Goal: Obtain resource: Download file/media

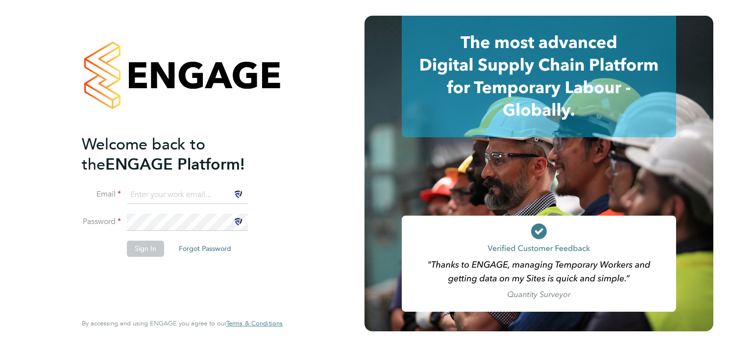
click at [204, 189] on input at bounding box center [187, 195] width 121 height 18
type input "[EMAIL_ADDRESS][DOMAIN_NAME]"
click at [146, 251] on button "Sign In" at bounding box center [145, 249] width 37 height 16
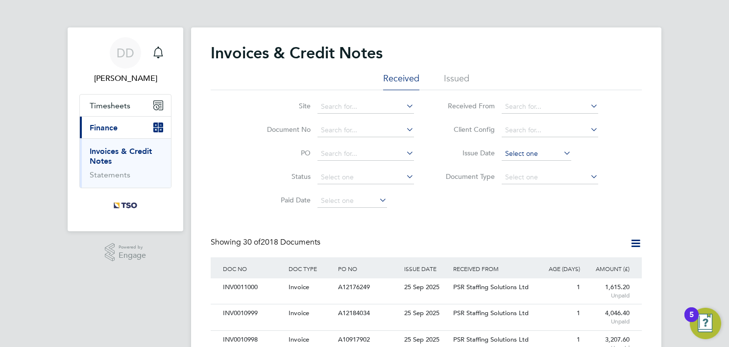
click at [509, 154] on input at bounding box center [537, 154] width 70 height 14
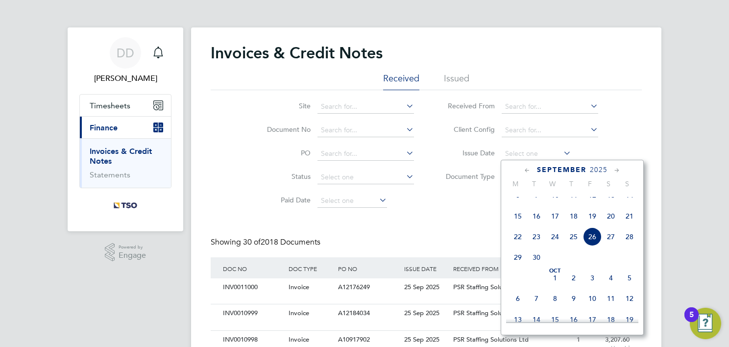
click at [573, 245] on span "25" at bounding box center [573, 236] width 19 height 19
type input "25 Sep 2025"
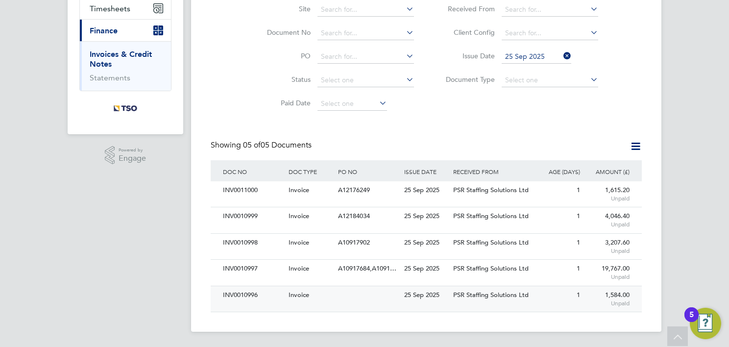
click at [362, 294] on div at bounding box center [369, 295] width 66 height 18
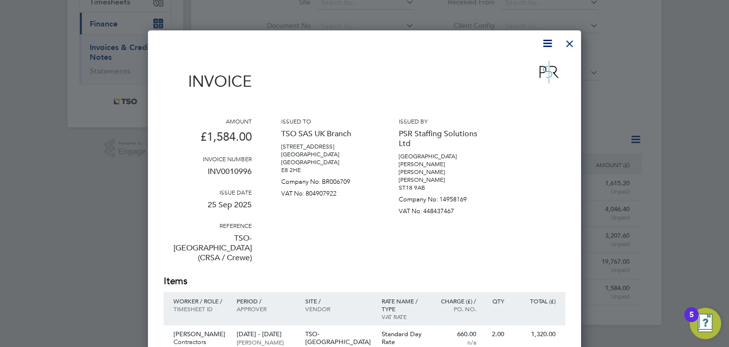
click at [548, 41] on icon at bounding box center [547, 43] width 12 height 12
click at [524, 66] on li "Download Invoice" at bounding box center [518, 67] width 68 height 14
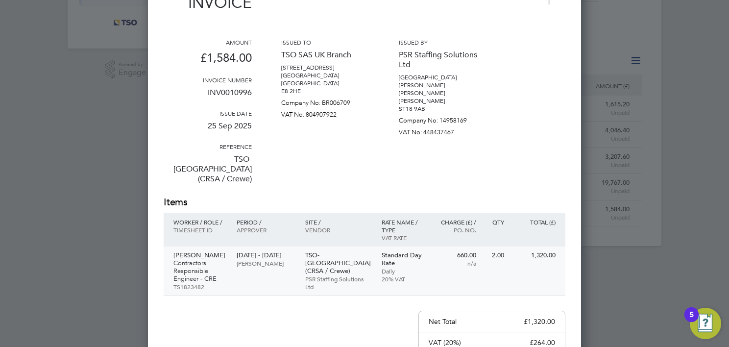
click at [198, 251] on p "Mark Mellis" at bounding box center [199, 255] width 53 height 8
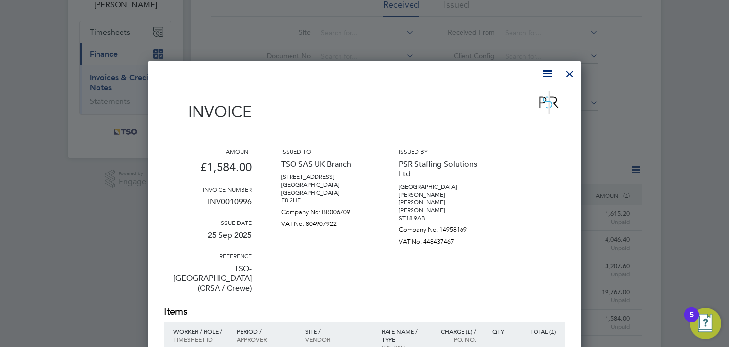
scroll to position [62, 0]
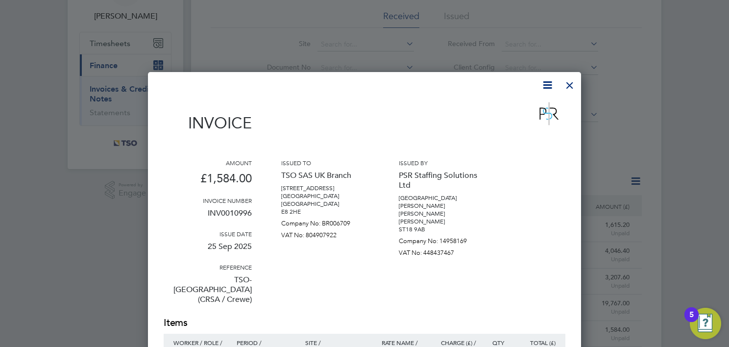
click at [573, 88] on div at bounding box center [570, 83] width 18 height 18
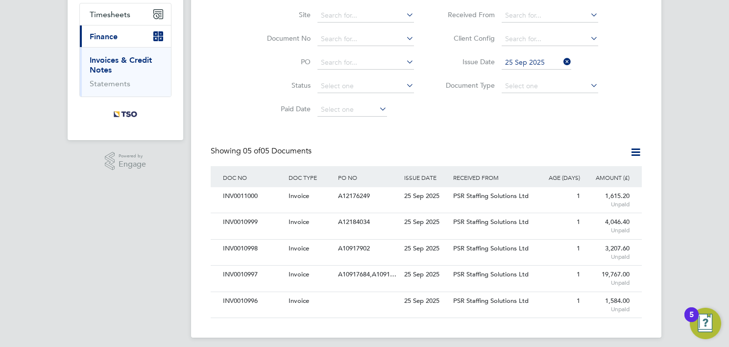
scroll to position [97, 0]
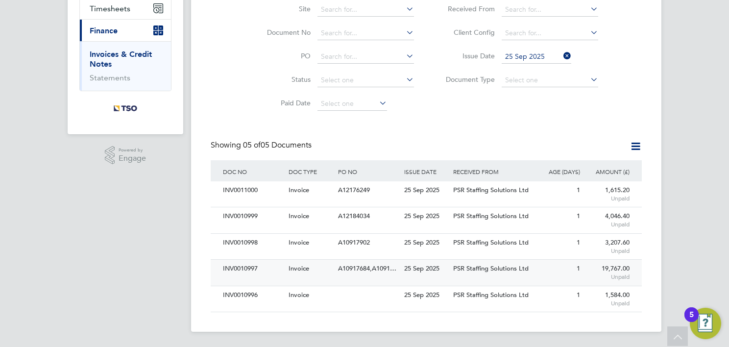
click at [361, 270] on span "A10917684,A1091…" at bounding box center [367, 268] width 58 height 8
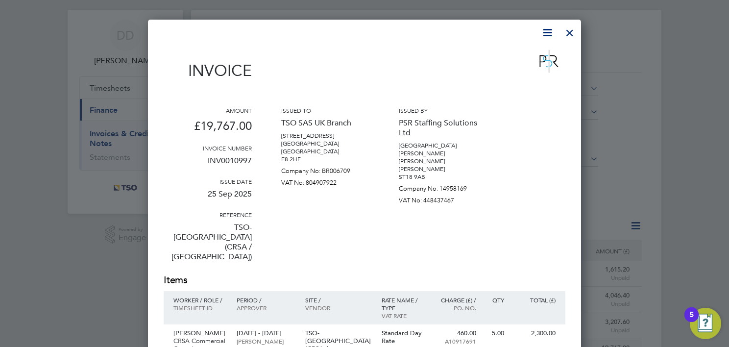
scroll to position [15, 0]
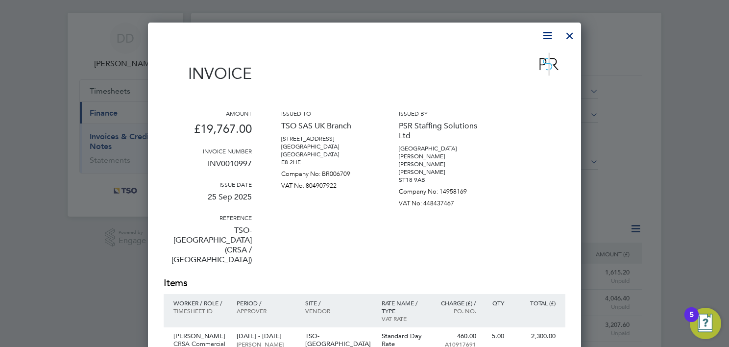
click at [546, 32] on icon at bounding box center [547, 35] width 12 height 12
click at [531, 56] on li "Download Invoice" at bounding box center [518, 59] width 68 height 14
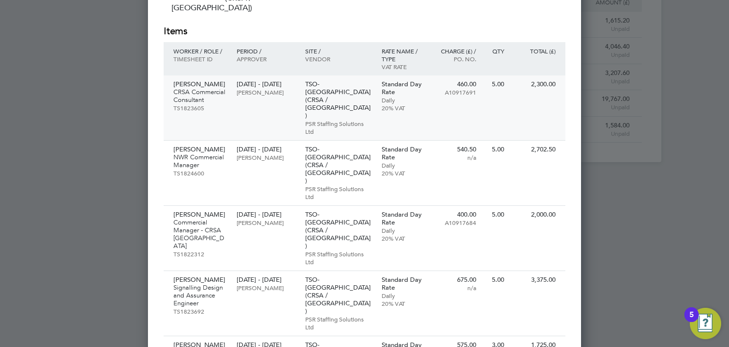
scroll to position [275, 0]
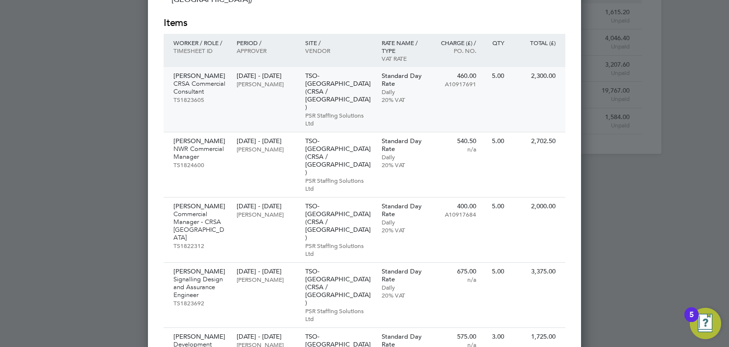
click at [195, 72] on p "Paul White" at bounding box center [199, 76] width 53 height 8
click at [204, 137] on p "Rajesh Panjabi" at bounding box center [199, 141] width 53 height 8
click at [197, 202] on p "Ian Hutchinson" at bounding box center [199, 206] width 53 height 8
click at [184, 267] on p "Malcolm Devereux" at bounding box center [199, 271] width 53 height 8
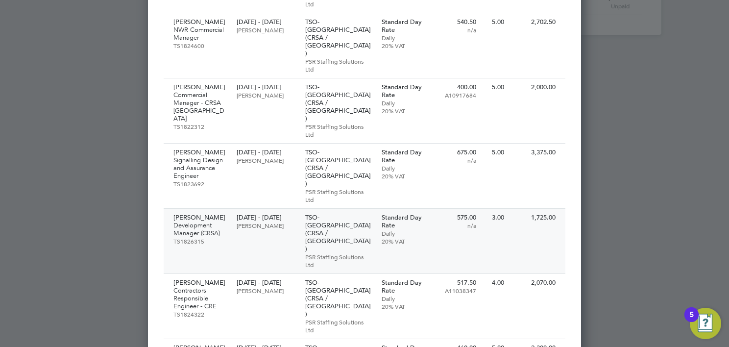
scroll to position [412, 0]
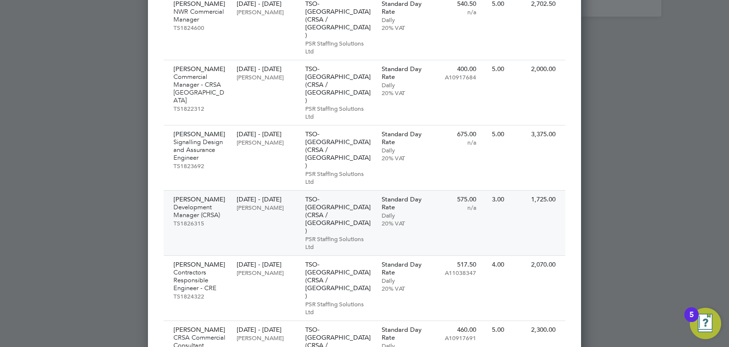
click at [210, 195] on p "Wilhelmus Slaats" at bounding box center [199, 199] width 53 height 8
click at [214, 261] on p "Robert Broadhurst" at bounding box center [199, 265] width 53 height 8
click at [198, 326] on p "Paul White" at bounding box center [199, 330] width 53 height 8
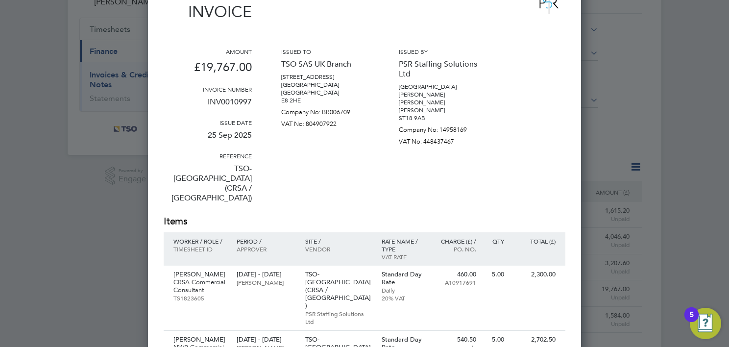
scroll to position [0, 0]
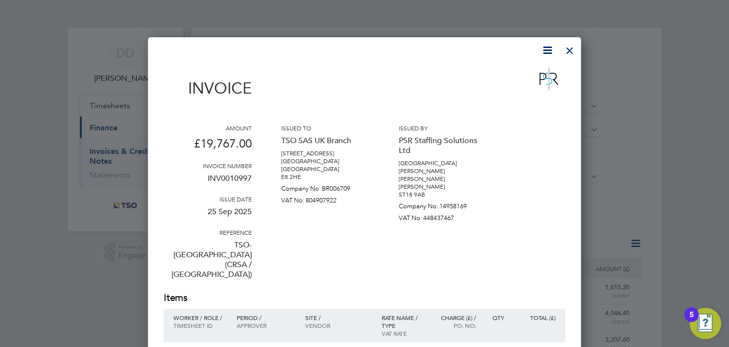
click at [572, 53] on div at bounding box center [570, 48] width 18 height 18
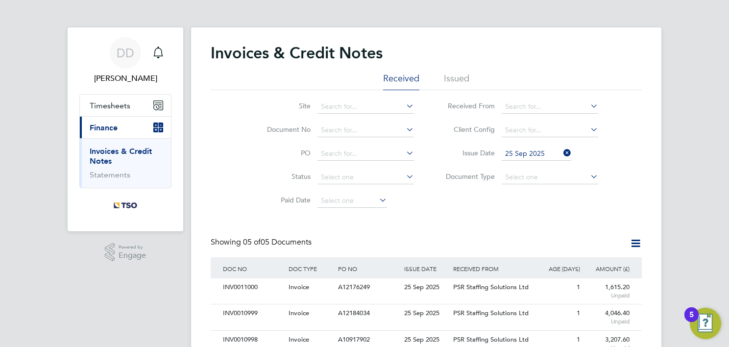
scroll to position [97, 0]
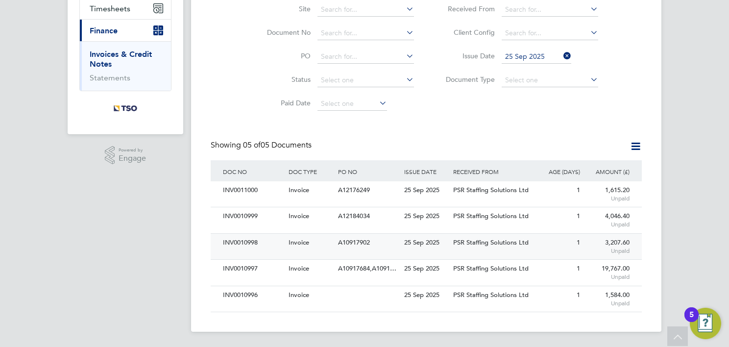
click at [394, 250] on div "A10917902" at bounding box center [369, 243] width 66 height 18
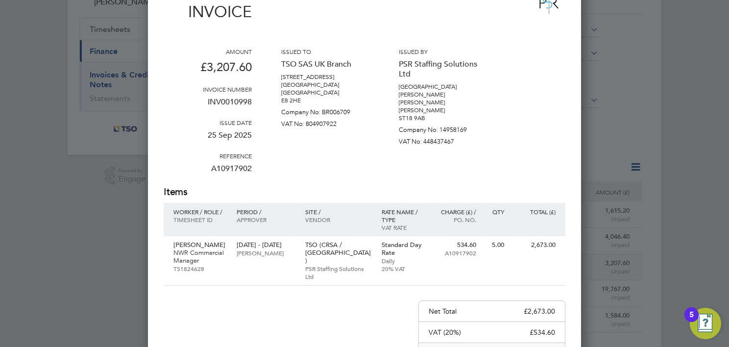
scroll to position [27, 0]
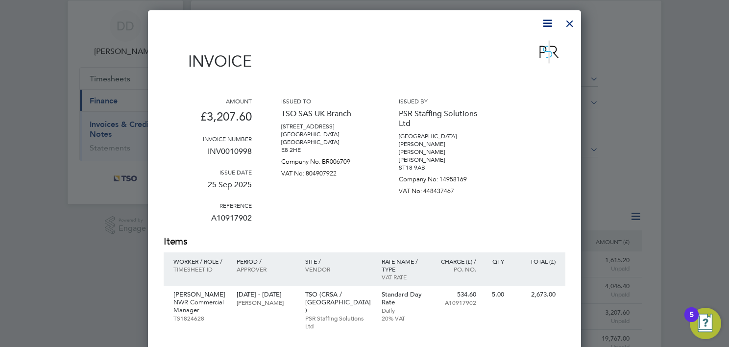
click at [547, 24] on icon at bounding box center [547, 23] width 12 height 12
click at [534, 47] on li "Download Invoice" at bounding box center [518, 47] width 68 height 14
click at [188, 290] on p "Jack Milne" at bounding box center [199, 294] width 53 height 8
click at [570, 27] on div at bounding box center [570, 21] width 18 height 18
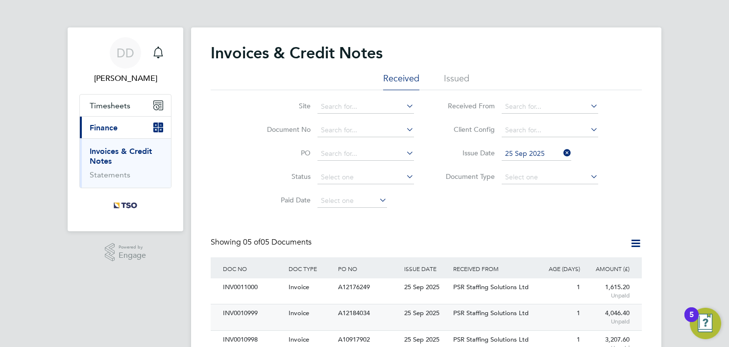
click at [357, 313] on span "A12184034" at bounding box center [354, 313] width 32 height 8
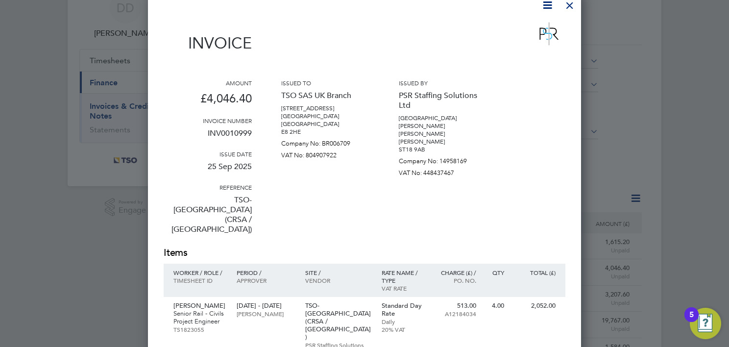
scroll to position [16, 0]
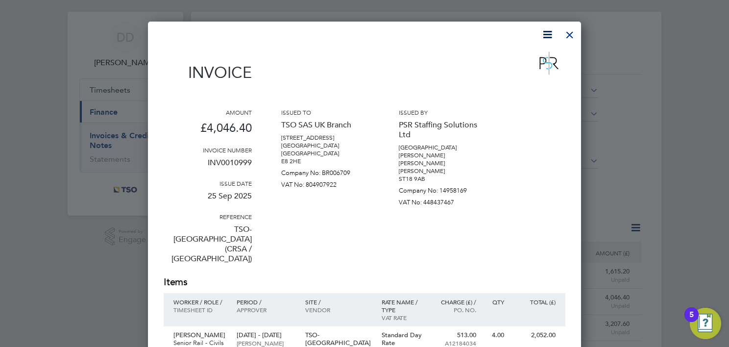
click at [545, 34] on icon at bounding box center [547, 34] width 12 height 12
click at [527, 58] on li "Download Invoice" at bounding box center [518, 58] width 68 height 14
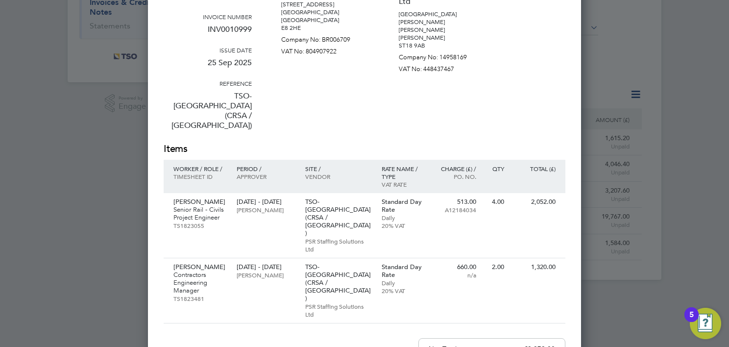
scroll to position [176, 0]
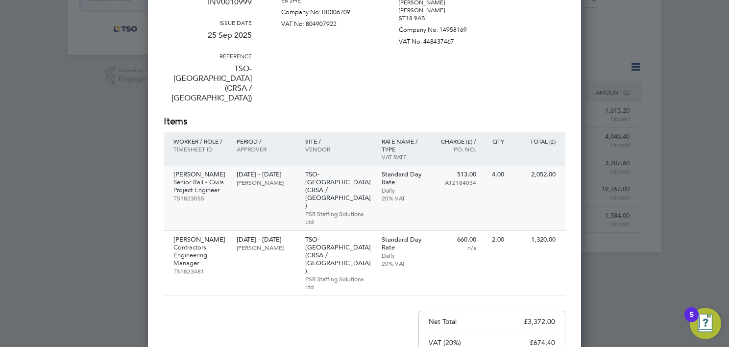
click at [198, 170] on p "Rhys Lewis" at bounding box center [199, 174] width 53 height 8
click at [197, 236] on p "Mark Mellis" at bounding box center [199, 240] width 53 height 8
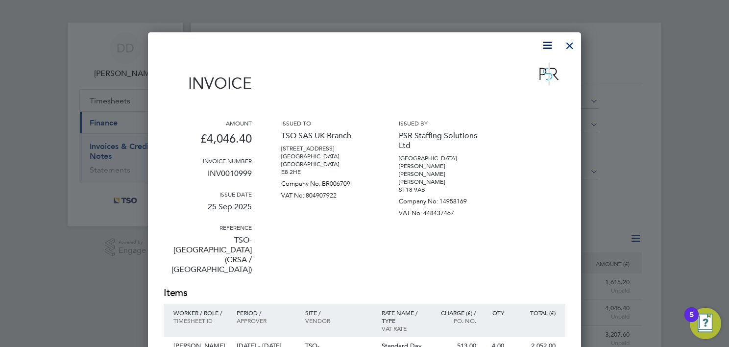
scroll to position [0, 0]
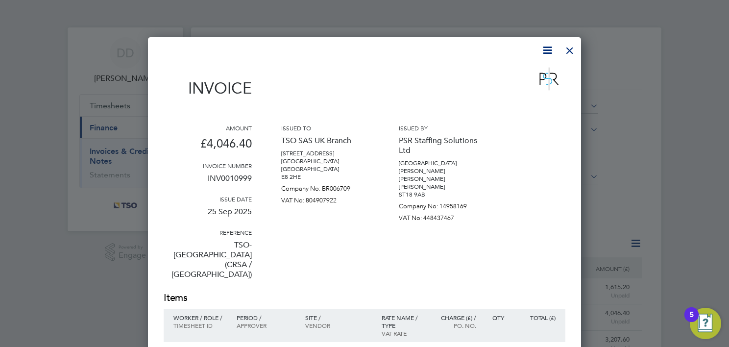
click at [567, 52] on div at bounding box center [570, 48] width 18 height 18
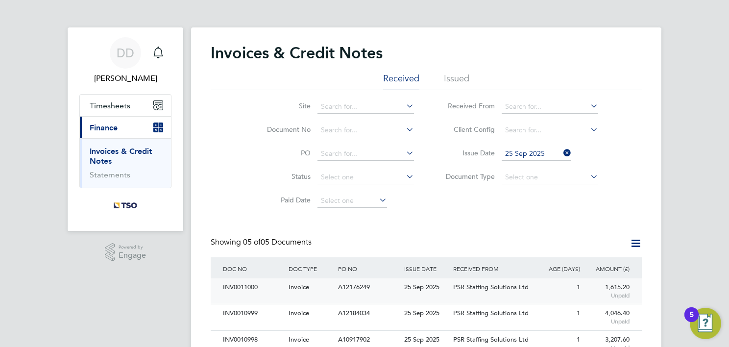
click at [437, 291] on div "25 Sep 2025" at bounding box center [426, 287] width 49 height 18
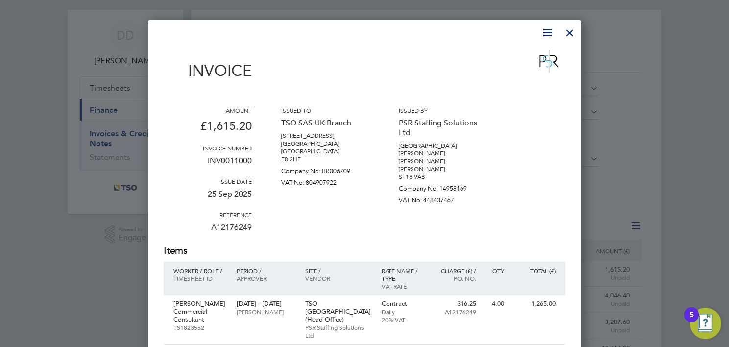
scroll to position [15, 0]
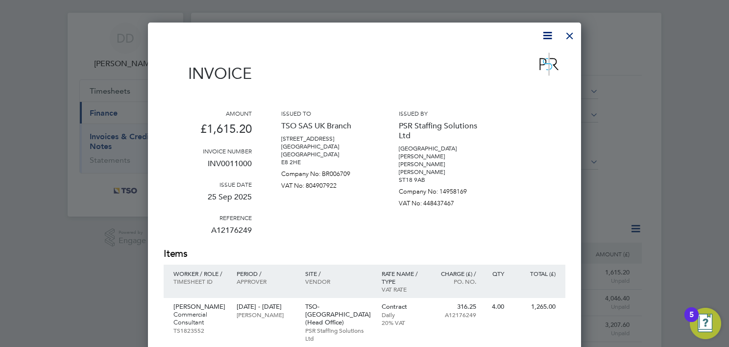
click at [546, 35] on icon at bounding box center [547, 35] width 12 height 12
click at [534, 58] on li "Download Invoice" at bounding box center [518, 59] width 68 height 14
click at [197, 303] on p "Taylor Fisher" at bounding box center [199, 307] width 53 height 8
click at [572, 38] on div at bounding box center [570, 33] width 18 height 18
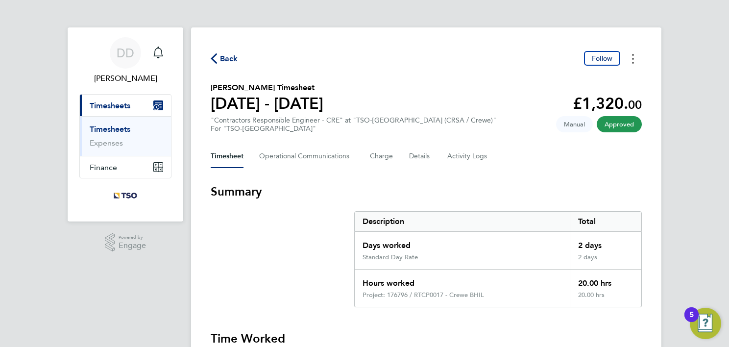
click at [636, 63] on button "Timesheets Menu" at bounding box center [633, 58] width 18 height 15
click at [610, 86] on link "Download timesheet" at bounding box center [583, 81] width 118 height 20
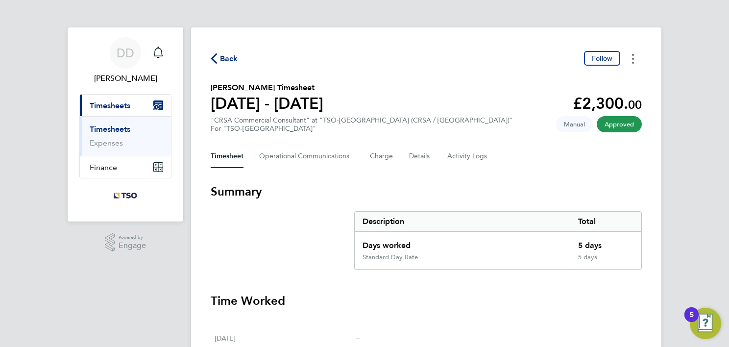
click at [633, 59] on circle "Timesheets Menu" at bounding box center [633, 59] width 2 height 2
click at [607, 87] on link "Download timesheet" at bounding box center [583, 81] width 118 height 20
click at [632, 58] on icon "Timesheets Menu" at bounding box center [633, 59] width 2 height 10
click at [621, 79] on link "Download timesheet" at bounding box center [583, 81] width 118 height 20
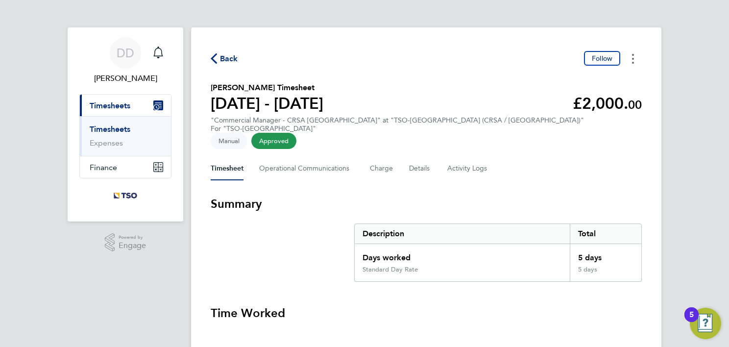
click at [633, 59] on circle "Timesheets Menu" at bounding box center [633, 59] width 2 height 2
click at [618, 76] on link "Download timesheet" at bounding box center [583, 81] width 118 height 20
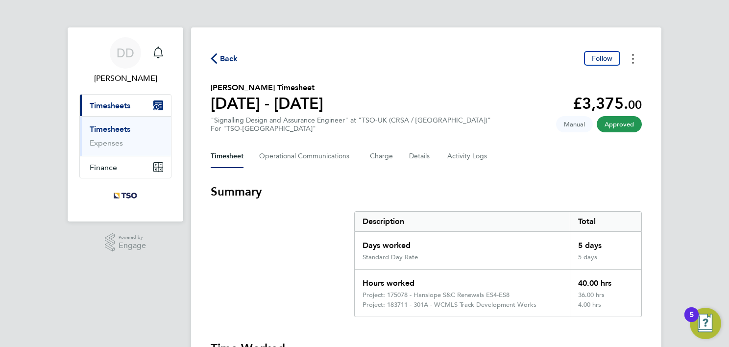
click at [637, 62] on button "Timesheets Menu" at bounding box center [633, 58] width 18 height 15
click at [607, 84] on link "Download timesheet" at bounding box center [583, 81] width 118 height 20
click at [634, 58] on button "Timesheets Menu" at bounding box center [633, 58] width 18 height 15
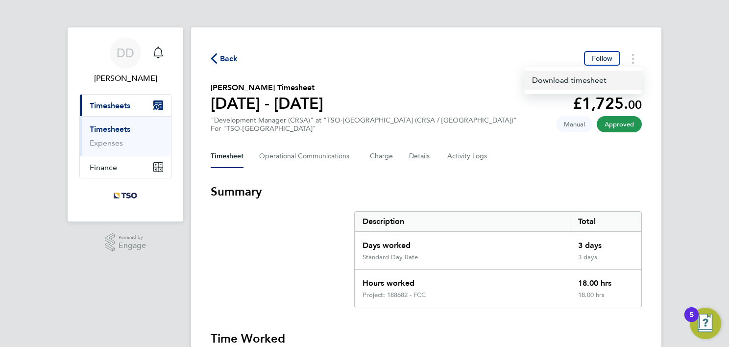
click at [620, 76] on link "Download timesheet" at bounding box center [583, 81] width 118 height 20
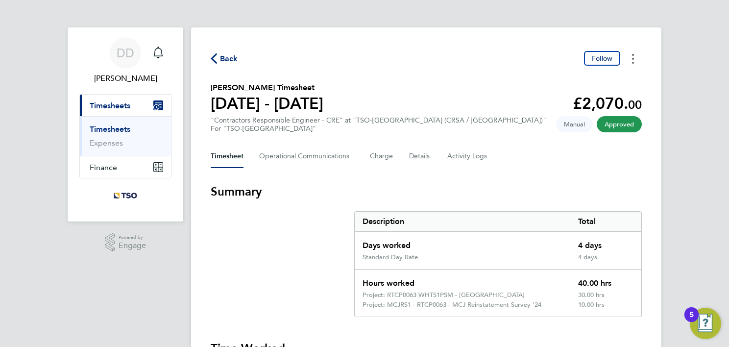
click at [633, 60] on icon "Timesheets Menu" at bounding box center [633, 59] width 2 height 10
click at [613, 74] on link "Download timesheet" at bounding box center [583, 81] width 118 height 20
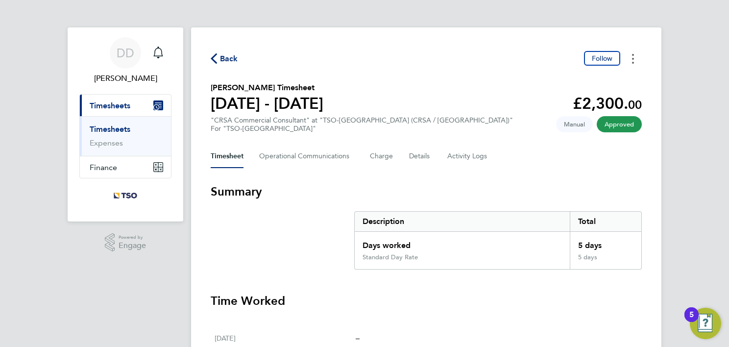
click at [635, 62] on button "Timesheets Menu" at bounding box center [633, 58] width 18 height 15
click at [593, 79] on link "Download timesheet" at bounding box center [583, 81] width 118 height 20
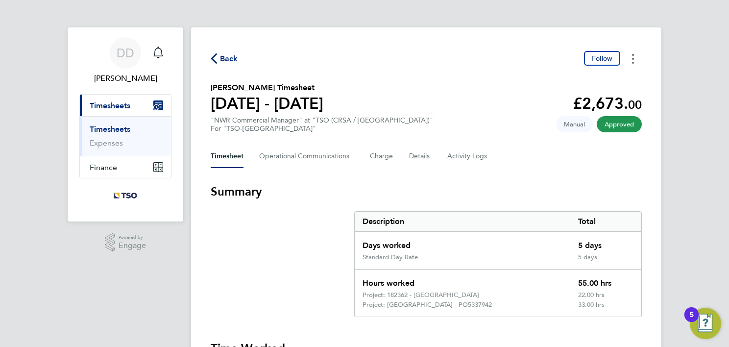
click at [633, 61] on icon "Timesheets Menu" at bounding box center [633, 59] width 2 height 10
click at [620, 76] on link "Download timesheet" at bounding box center [583, 81] width 118 height 20
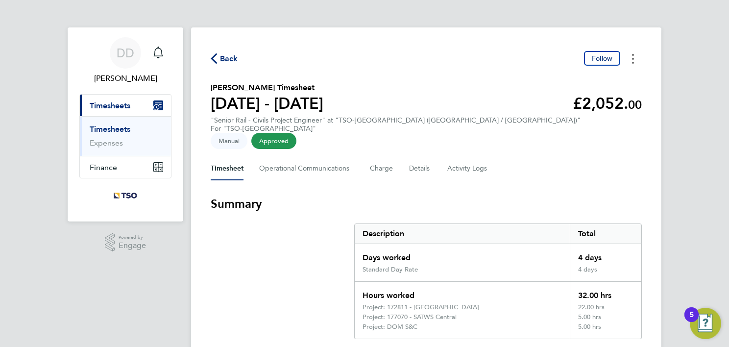
click at [633, 60] on circle "Timesheets Menu" at bounding box center [633, 59] width 2 height 2
click at [617, 86] on link "Download timesheet" at bounding box center [583, 81] width 118 height 20
click at [633, 59] on circle "Timesheets Menu" at bounding box center [633, 59] width 2 height 2
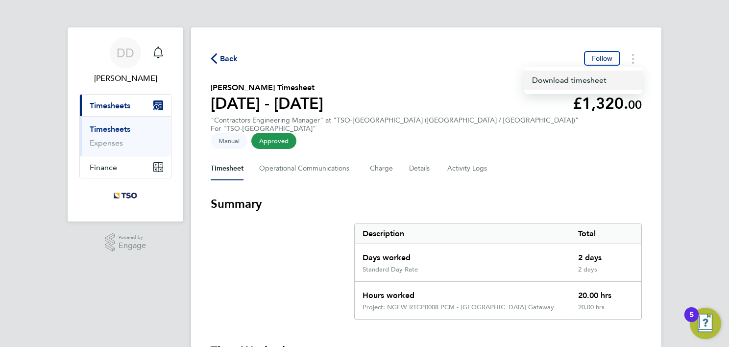
click at [625, 76] on link "Download timesheet" at bounding box center [583, 81] width 118 height 20
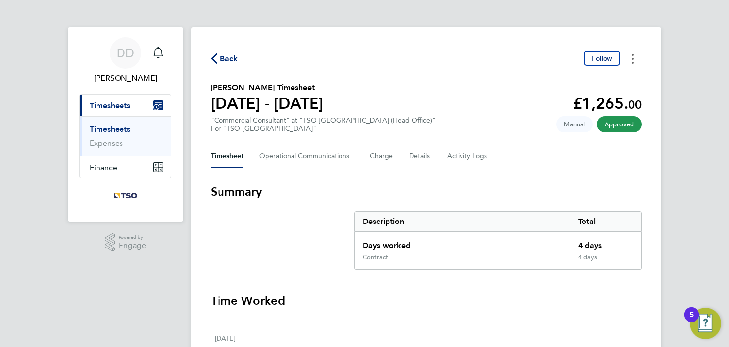
click at [633, 61] on icon "Timesheets Menu" at bounding box center [633, 59] width 2 height 10
click at [619, 75] on link "Download timesheet" at bounding box center [583, 81] width 118 height 20
